Goal: Find specific page/section: Find specific page/section

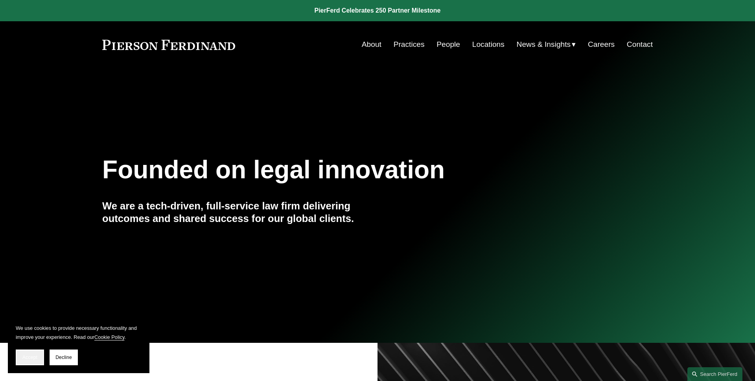
click at [33, 357] on span "Accept" at bounding box center [29, 357] width 15 height 6
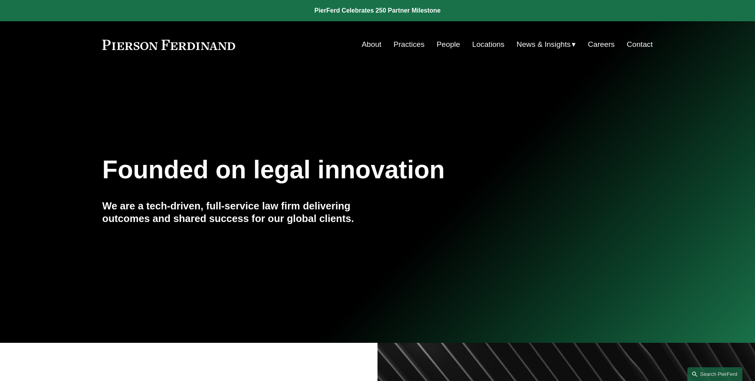
click at [485, 44] on link "Locations" at bounding box center [488, 44] width 32 height 15
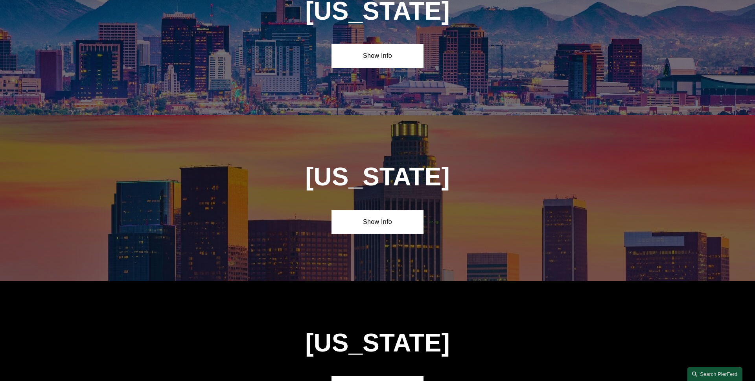
scroll to position [419, 0]
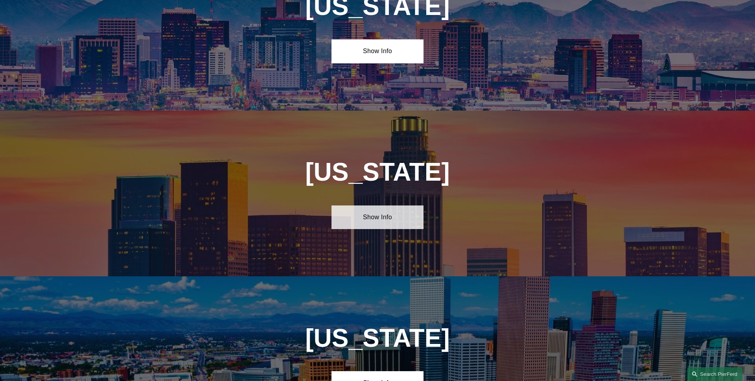
click at [369, 214] on link "Show Info" at bounding box center [377, 217] width 92 height 24
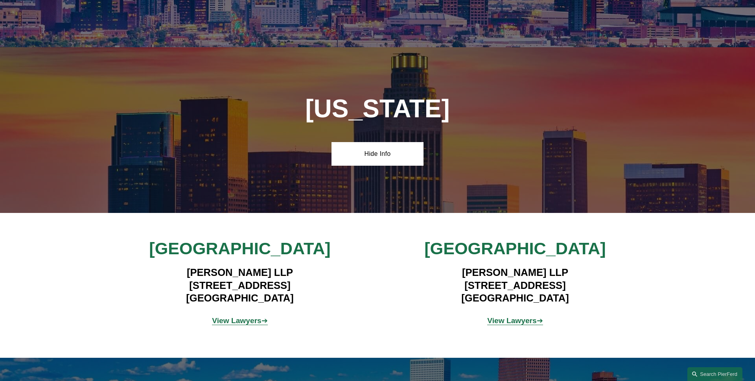
scroll to position [497, 0]
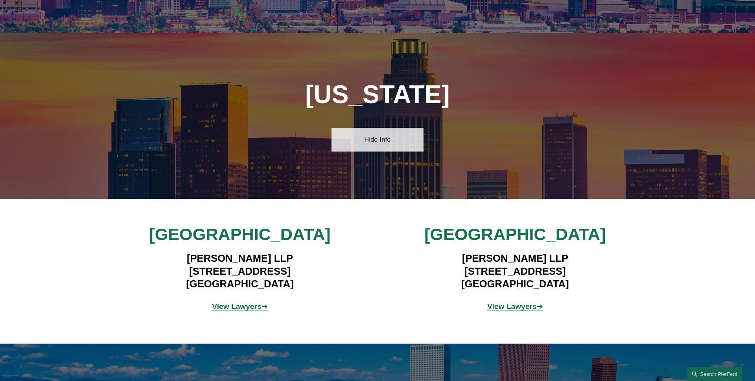
click at [375, 135] on link "Hide Info" at bounding box center [377, 140] width 92 height 24
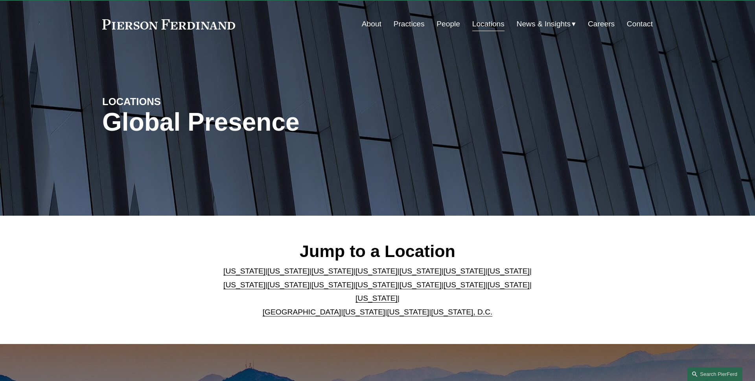
scroll to position [0, 0]
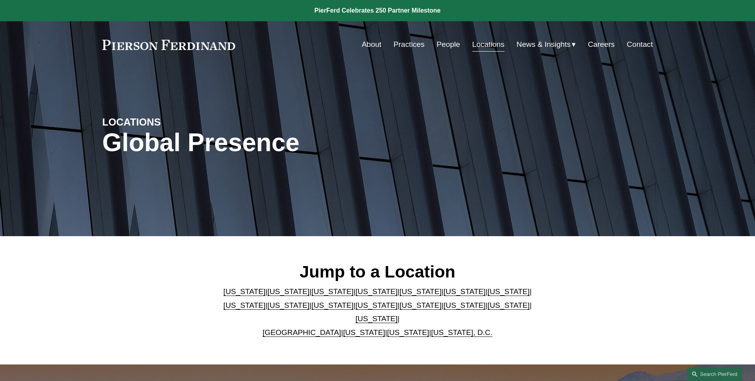
click at [441, 41] on link "People" at bounding box center [448, 44] width 24 height 15
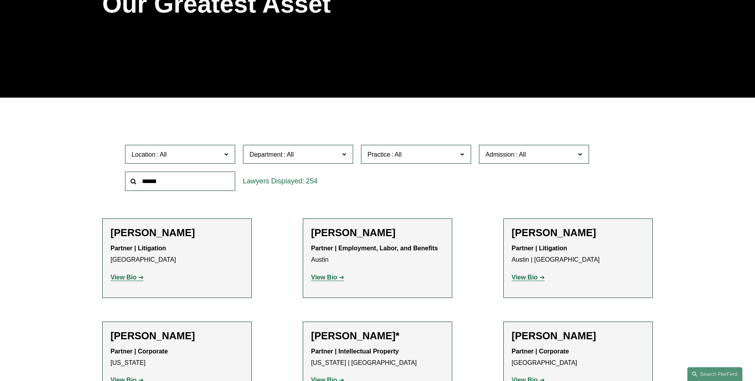
scroll to position [182, 0]
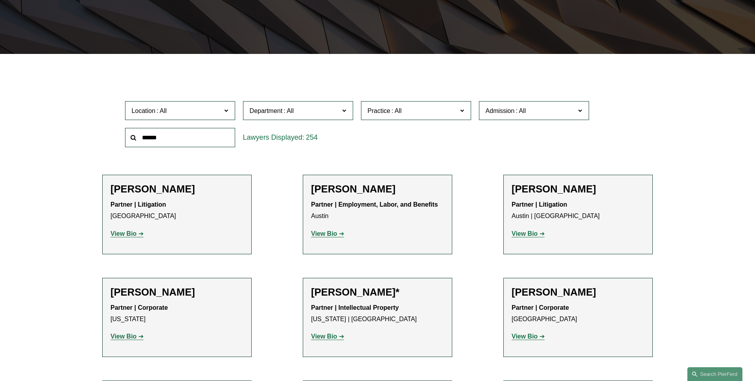
click at [186, 111] on span "Location" at bounding box center [177, 110] width 90 height 11
click at [0, 0] on link "[GEOGRAPHIC_DATA]" at bounding box center [0, 0] width 0 height 0
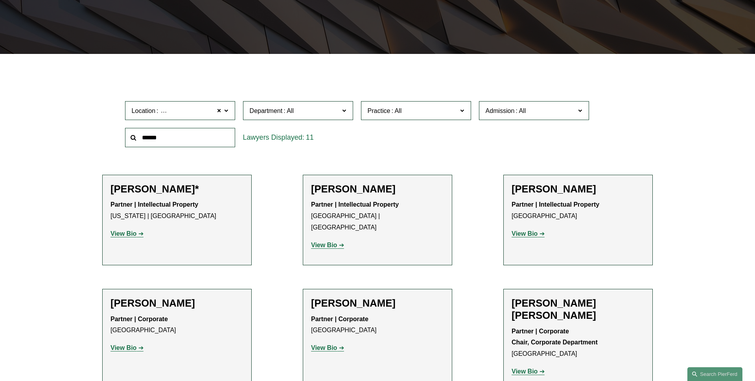
scroll to position [246, 0]
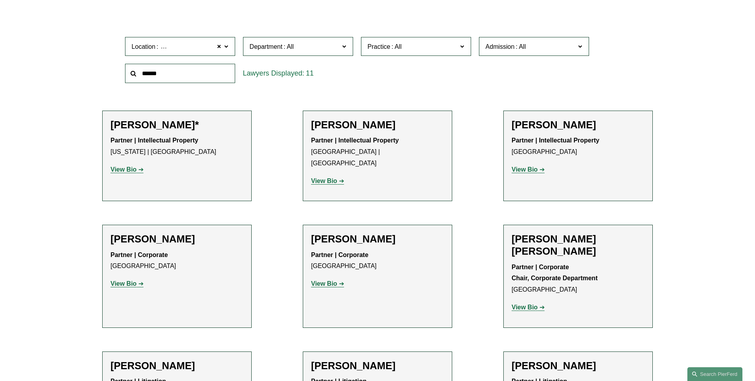
click at [326, 280] on strong "View Bio" at bounding box center [324, 283] width 26 height 7
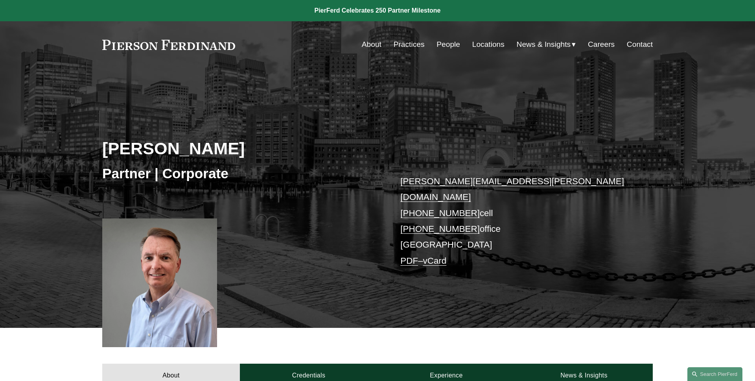
click at [60, 161] on div "Brian Connelly Partner | Corporate brian.connelly@pierferd.com +1.207.730.2108 …" at bounding box center [377, 208] width 755 height 237
